Goal: Information Seeking & Learning: Compare options

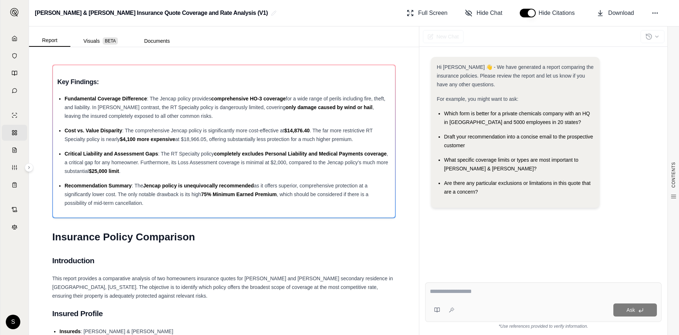
click at [478, 294] on textarea at bounding box center [543, 291] width 227 height 9
click at [585, 291] on textarea "**********" at bounding box center [543, 291] width 227 height 9
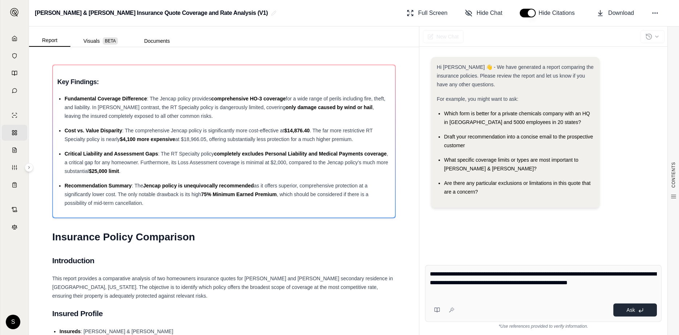
type textarea "**********"
click at [635, 311] on button "Ask" at bounding box center [635, 309] width 44 height 13
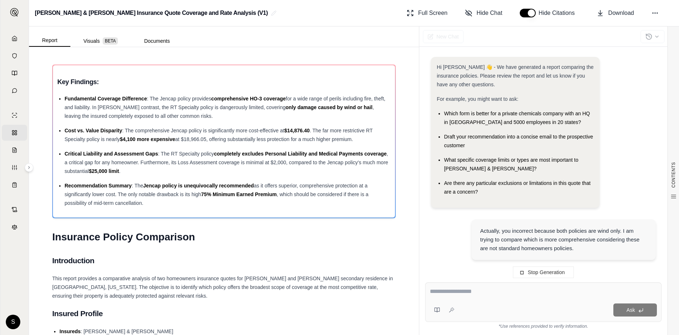
scroll to position [44, 0]
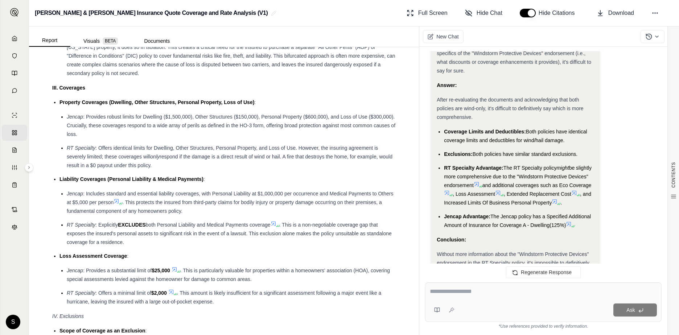
scroll to position [1124, 0]
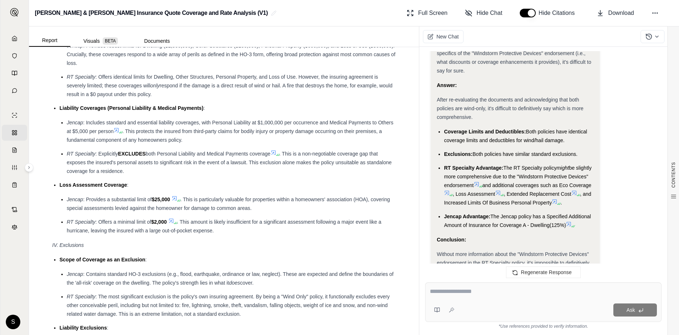
click at [454, 288] on textarea at bounding box center [543, 291] width 227 height 9
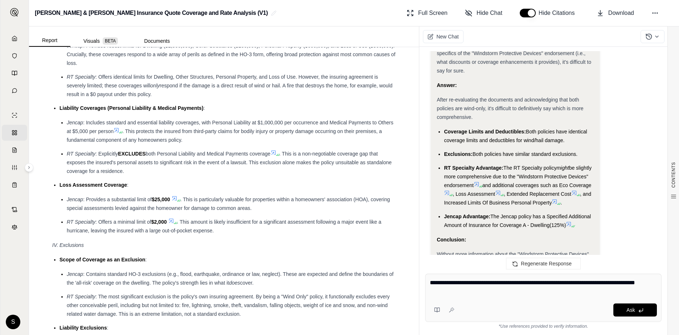
type textarea "**********"
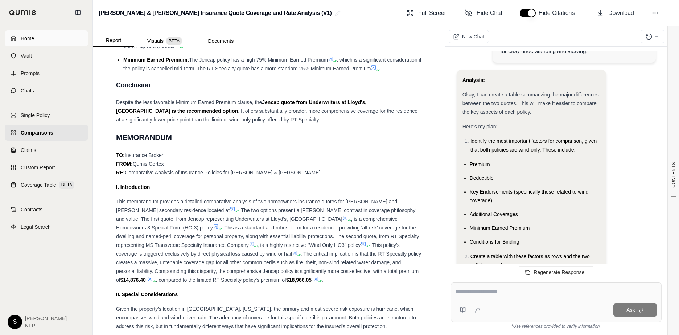
scroll to position [742, 0]
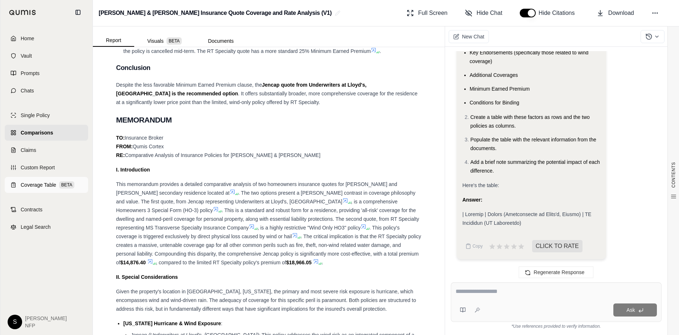
click at [45, 186] on span "Coverage Table" at bounding box center [39, 184] width 36 height 7
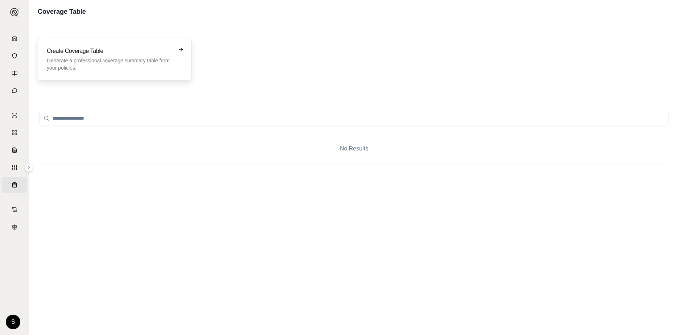
click at [157, 55] on div "Create Coverage Table Generate a professional coverage summary table from your …" at bounding box center [109, 59] width 125 height 25
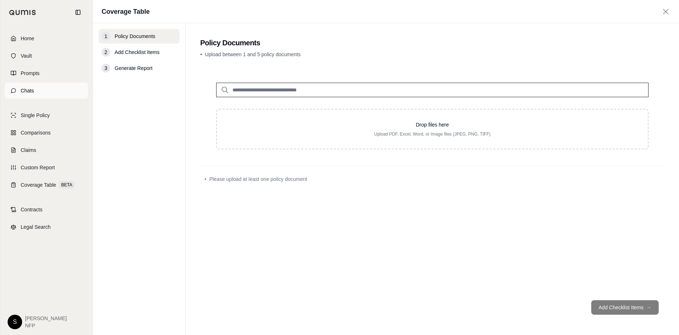
click at [19, 91] on link "Chats" at bounding box center [46, 91] width 83 height 16
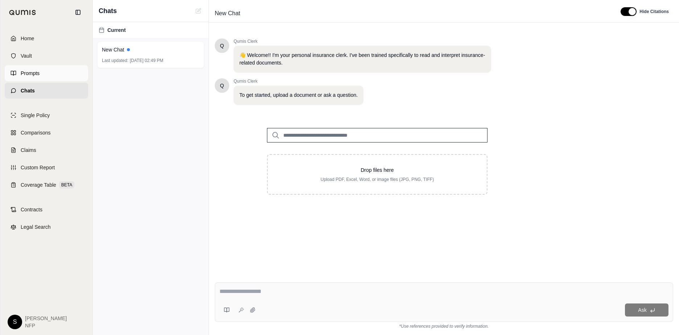
click at [30, 73] on span "Prompts" at bounding box center [30, 73] width 19 height 7
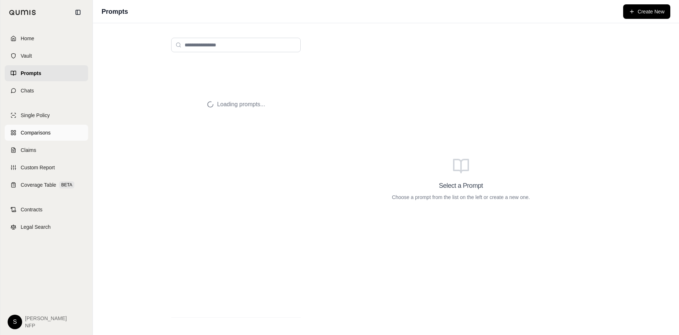
click at [43, 131] on span "Comparisons" at bounding box center [36, 132] width 30 height 7
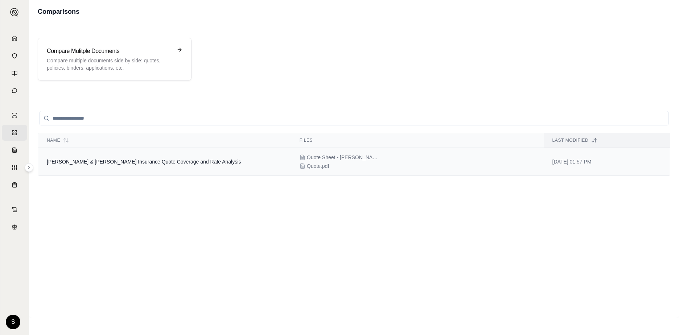
click at [116, 165] on td "[PERSON_NAME] & [PERSON_NAME] Insurance Quote Coverage and Rate Analysis" at bounding box center [164, 162] width 253 height 28
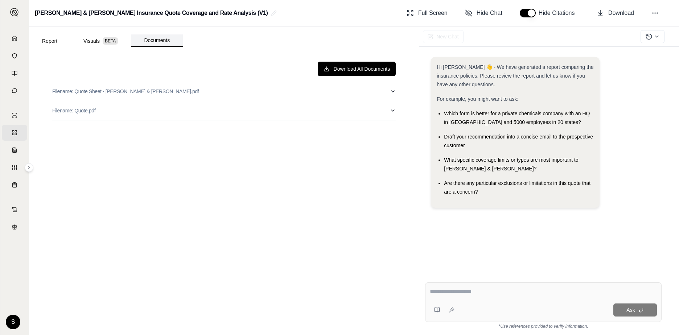
click at [152, 43] on button "Documents" at bounding box center [157, 40] width 52 height 12
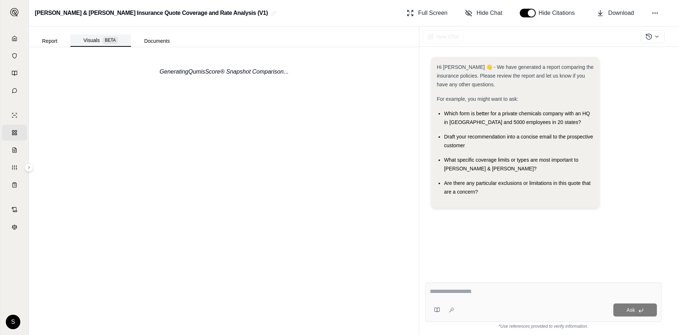
click at [92, 41] on button "Visuals BETA" at bounding box center [100, 40] width 61 height 12
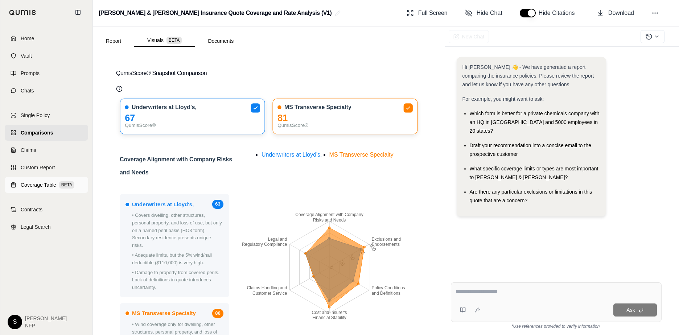
click at [44, 182] on span "Coverage Table" at bounding box center [39, 184] width 36 height 7
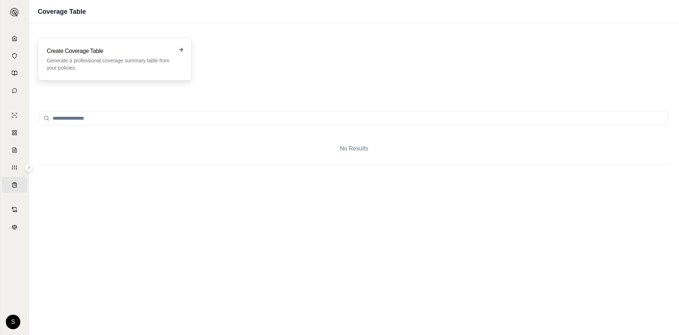
click at [104, 71] on p "Generate a professional coverage summary table from your policies." at bounding box center [109, 64] width 125 height 15
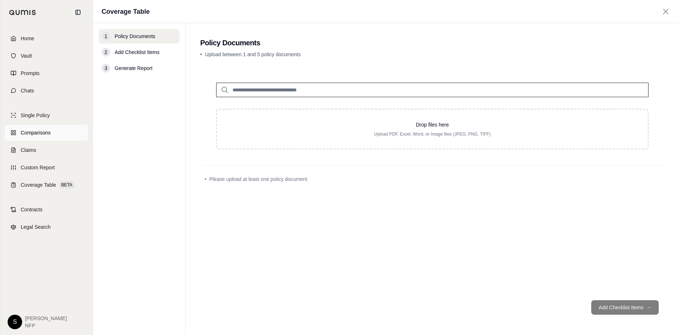
click at [13, 135] on rect at bounding box center [12, 134] width 2 height 2
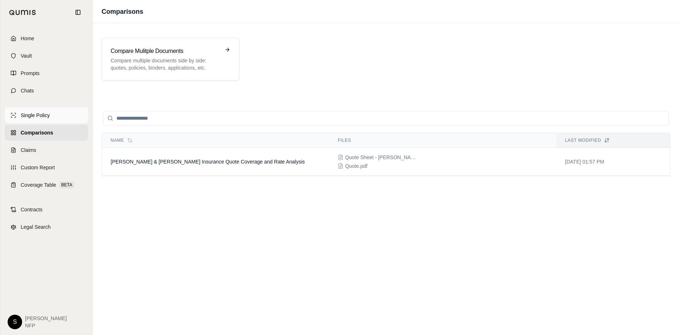
click at [39, 113] on span "Single Policy" at bounding box center [35, 115] width 29 height 7
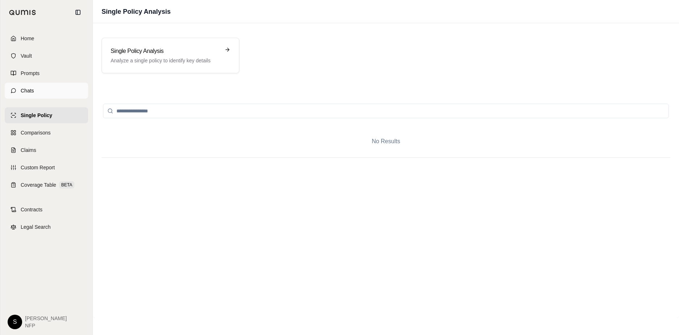
click at [32, 92] on span "Chats" at bounding box center [27, 90] width 13 height 7
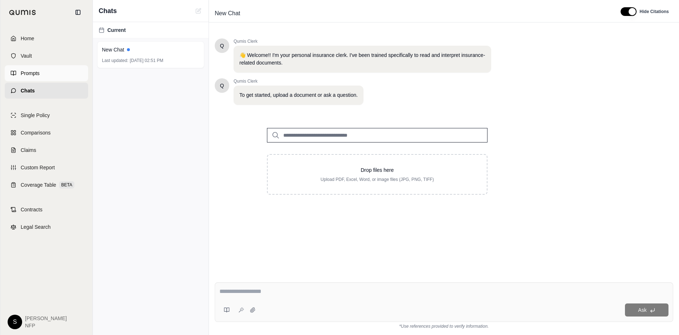
click at [16, 74] on link "Prompts" at bounding box center [46, 73] width 83 height 16
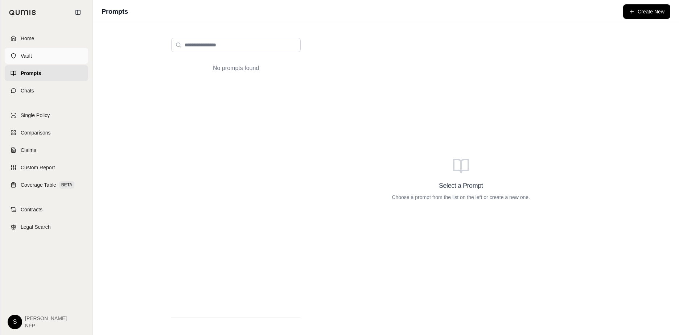
click at [21, 51] on link "Vault" at bounding box center [46, 56] width 83 height 16
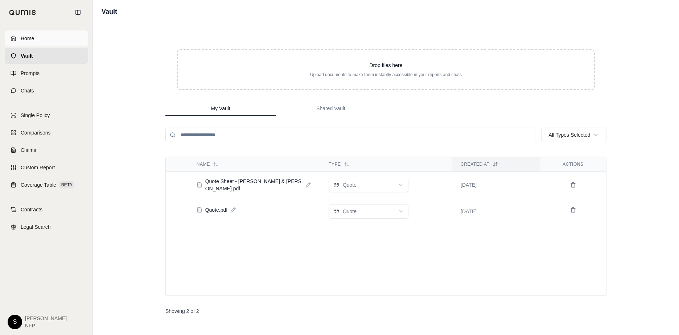
click at [21, 38] on span "Home" at bounding box center [27, 38] width 13 height 7
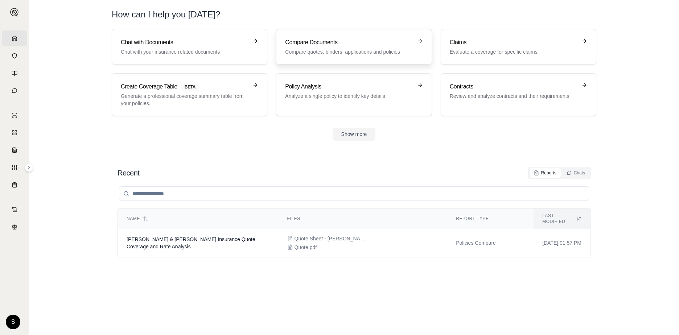
click at [332, 40] on h3 "Compare Documents" at bounding box center [348, 42] width 127 height 9
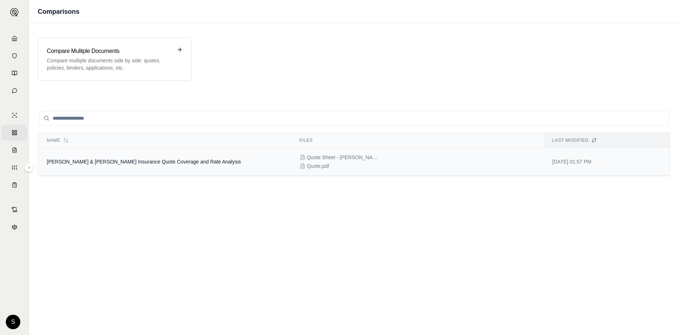
click at [338, 154] on span "Quote Sheet - [PERSON_NAME] & [PERSON_NAME].pdf" at bounding box center [343, 157] width 73 height 7
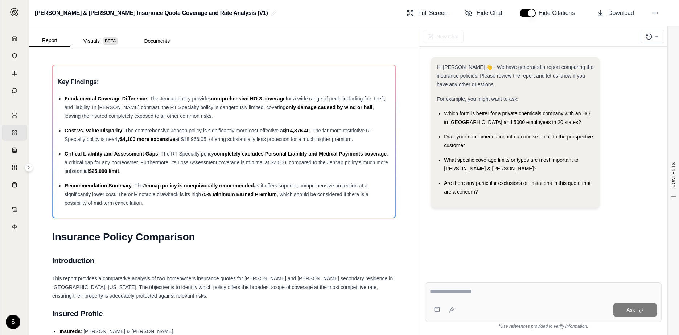
click at [490, 246] on div "Hi [PERSON_NAME] 👋 - We have generated a report comparing the insurance policie…" at bounding box center [543, 161] width 236 height 220
click at [464, 301] on div "Ask" at bounding box center [543, 302] width 236 height 40
type textarea "**********"
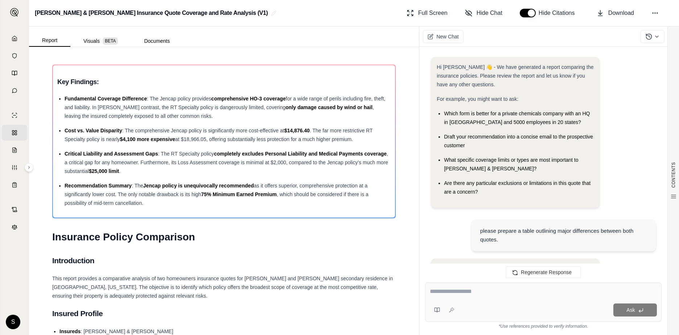
scroll to position [1771, 0]
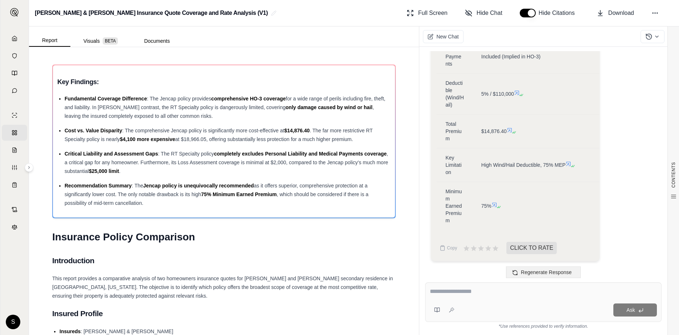
click at [524, 273] on span "Regenerate Response" at bounding box center [546, 272] width 51 height 6
